Goal: Task Accomplishment & Management: Complete application form

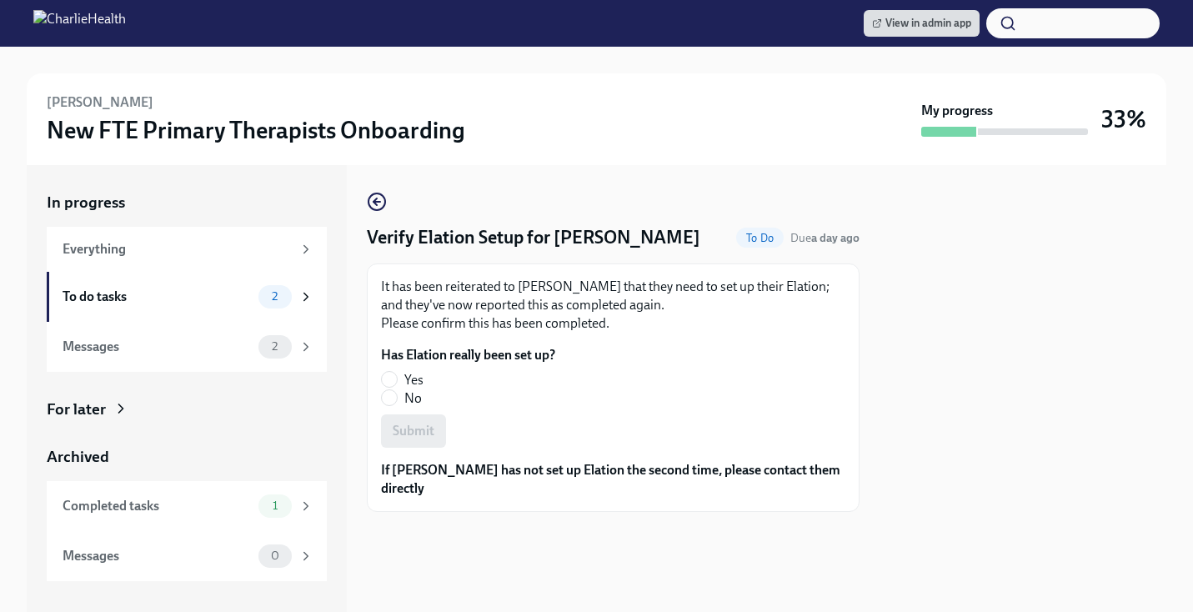
click at [391, 395] on fieldset "Has Elation really been set up? Yes No" at bounding box center [468, 377] width 174 height 62
click at [385, 395] on fieldset "Has Elation really been set up? Yes No" at bounding box center [468, 377] width 174 height 62
click at [387, 387] on input "Yes" at bounding box center [389, 379] width 15 height 15
radio input "true"
click at [432, 439] on span "Submit" at bounding box center [414, 431] width 42 height 17
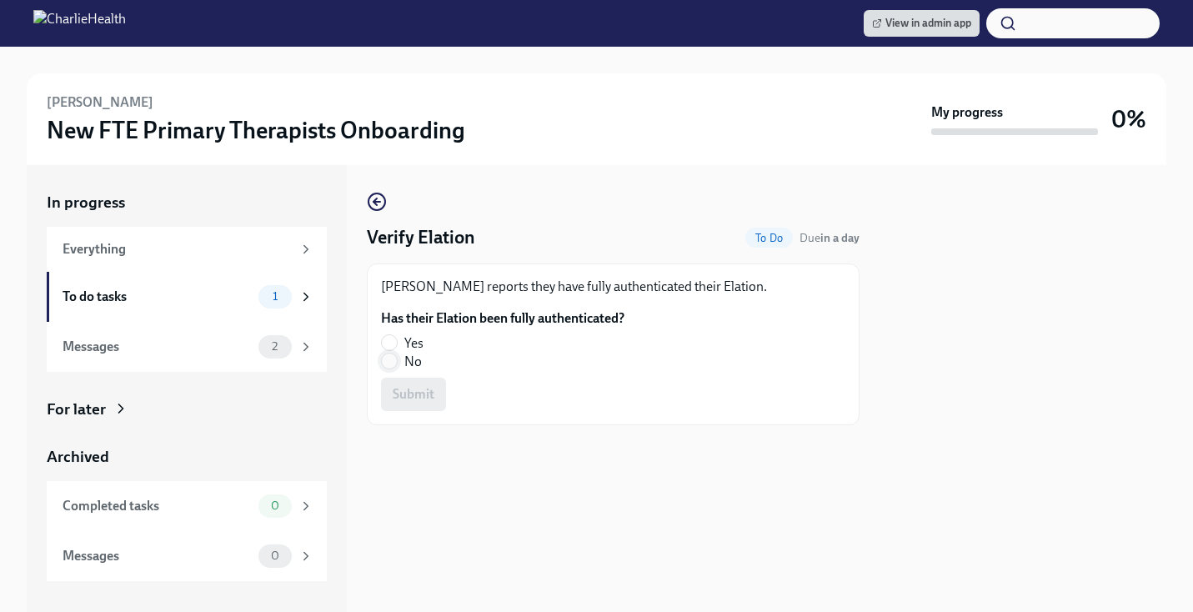
click at [385, 360] on input "No" at bounding box center [389, 360] width 15 height 15
radio input "true"
click at [418, 400] on span "Submit" at bounding box center [414, 394] width 42 height 17
